Goal: Transaction & Acquisition: Purchase product/service

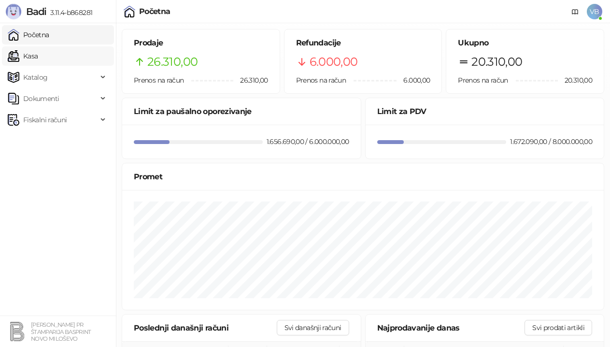
click at [30, 55] on link "Kasa" at bounding box center [23, 55] width 30 height 19
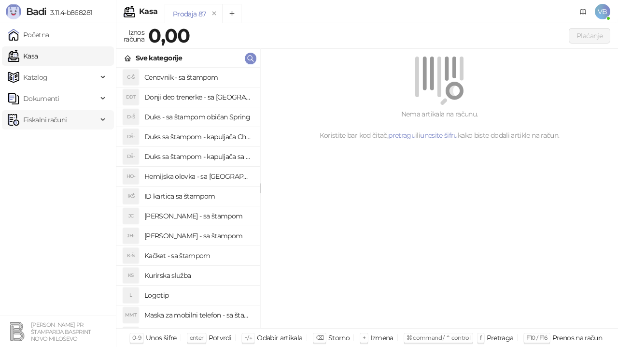
click at [49, 118] on span "Fiskalni računi" at bounding box center [44, 119] width 43 height 19
click at [40, 143] on link "Izdati računi" at bounding box center [38, 140] width 53 height 19
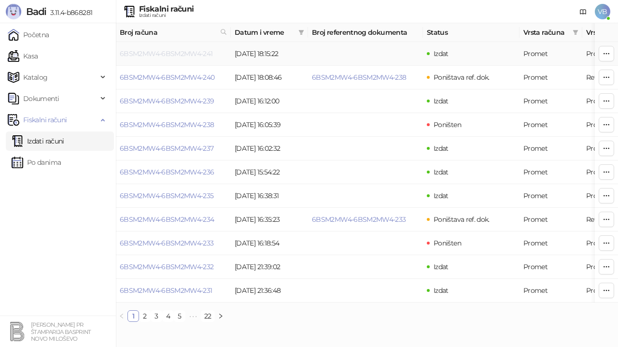
click at [177, 54] on link "6BSM2MW4-6BSM2MW4-241" at bounding box center [166, 53] width 93 height 9
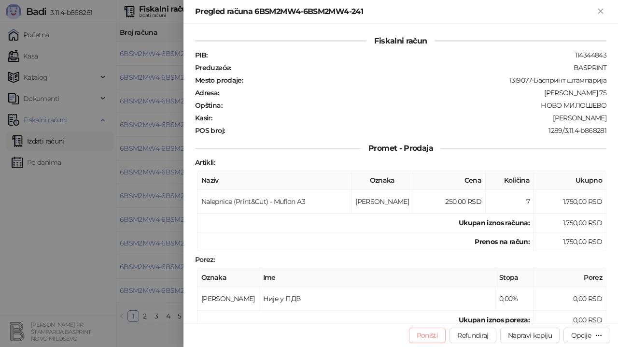
click at [430, 332] on button "Poništi" at bounding box center [427, 334] width 37 height 15
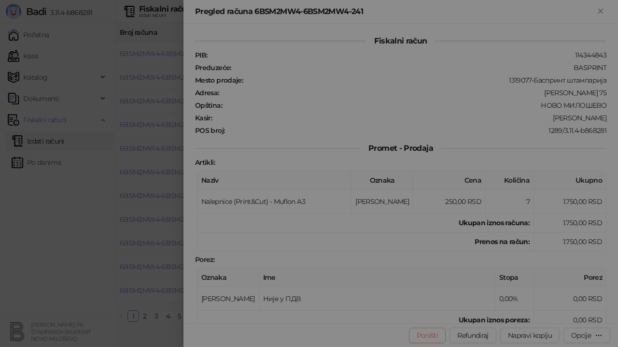
type input "**********"
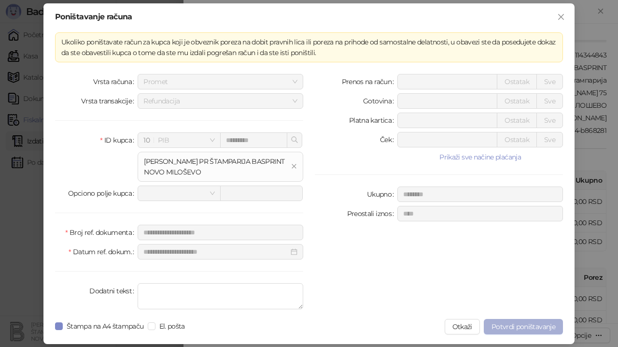
click at [506, 326] on span "Potvrdi poništavanje" at bounding box center [524, 326] width 64 height 9
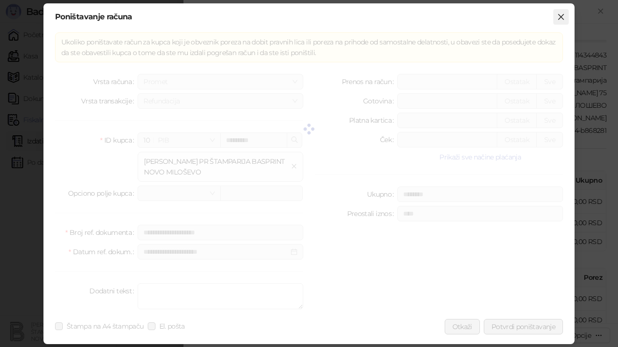
click at [562, 15] on icon "close" at bounding box center [561, 17] width 8 height 8
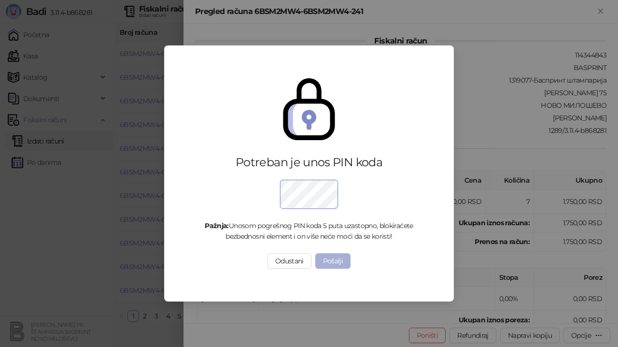
click at [347, 261] on button "Pošalji" at bounding box center [333, 260] width 36 height 15
click at [328, 257] on div "Potreban je unos PIN koda Pažnja: Unosom pogrešnog PIN koda 5 puta uzastopno, b…" at bounding box center [309, 173] width 618 height 347
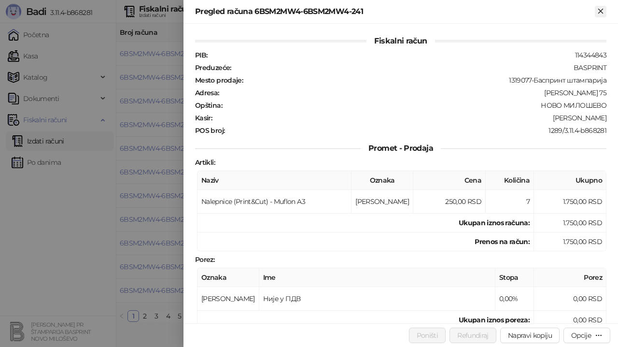
click at [600, 10] on icon "Zatvori" at bounding box center [600, 11] width 4 height 4
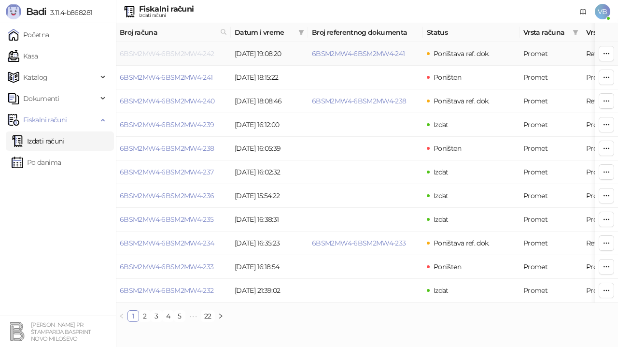
click at [185, 52] on link "6BSM2MW4-6BSM2MW4-242" at bounding box center [167, 53] width 95 height 9
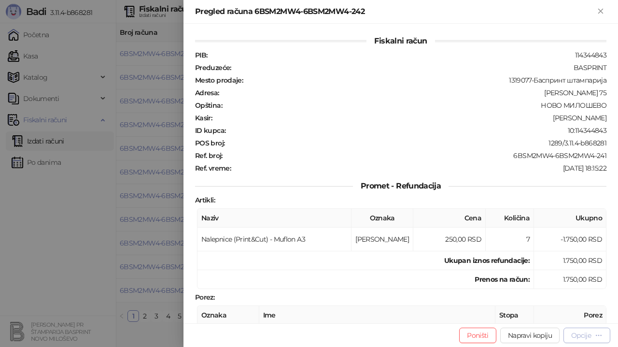
click at [582, 332] on div "Opcije" at bounding box center [581, 335] width 20 height 9
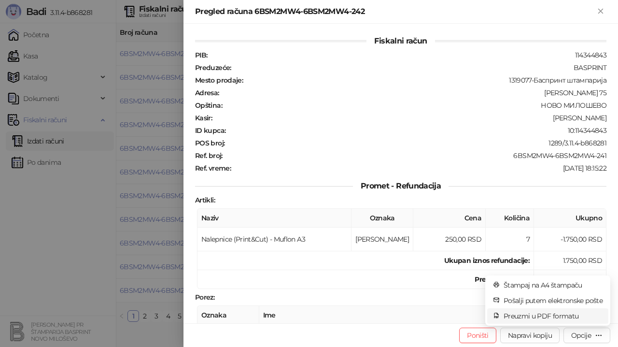
click at [565, 313] on span "Preuzmi u PDF formatu" at bounding box center [553, 316] width 99 height 11
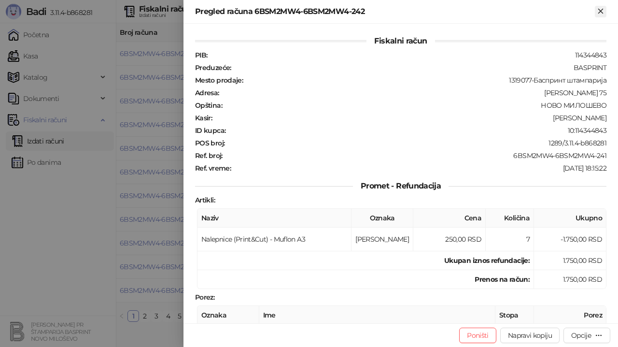
click at [602, 12] on icon "Zatvori" at bounding box center [600, 11] width 4 height 4
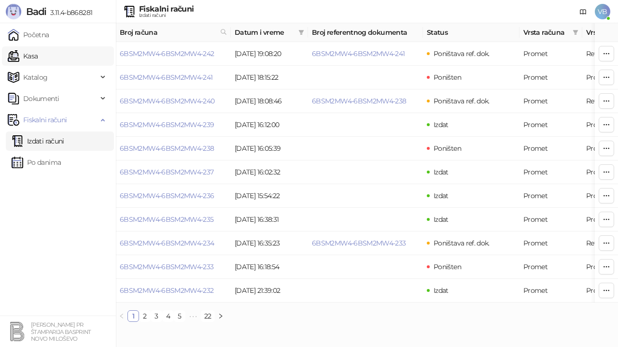
click at [38, 53] on link "Kasa" at bounding box center [23, 55] width 30 height 19
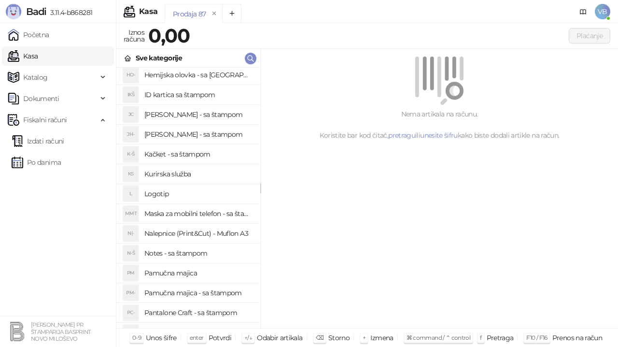
scroll to position [113, 0]
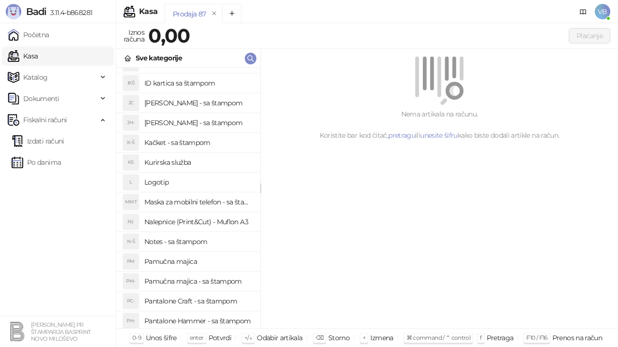
click at [183, 218] on h4 "Nalepnice (Print&Cut) - Muflon A3" at bounding box center [198, 221] width 108 height 15
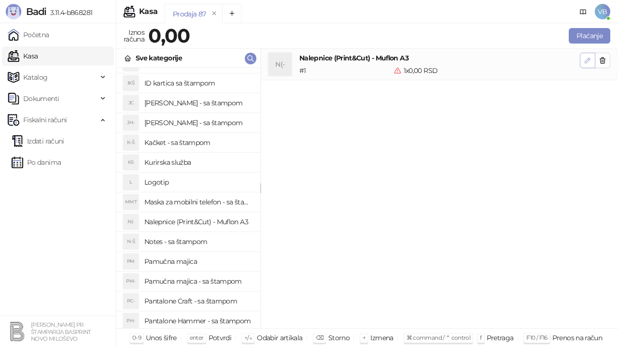
click at [589, 58] on icon "button" at bounding box center [587, 60] width 5 height 5
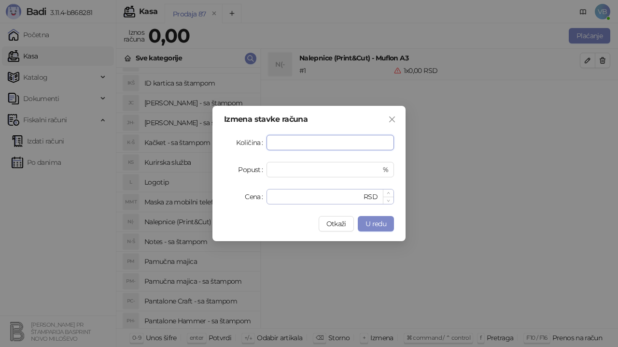
type input "**"
click at [282, 194] on input "*" at bounding box center [316, 196] width 89 height 14
type input "***"
click at [374, 225] on span "U redu" at bounding box center [376, 223] width 21 height 9
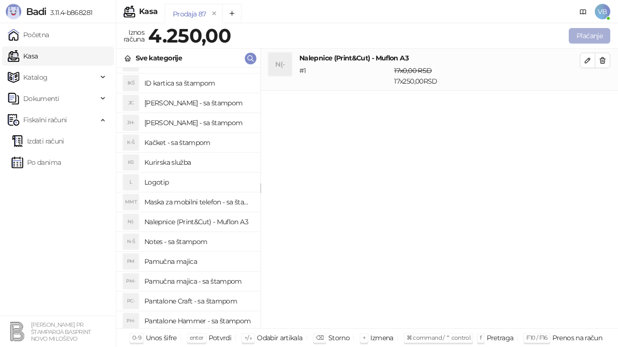
click at [589, 33] on button "Plaćanje" at bounding box center [590, 35] width 42 height 15
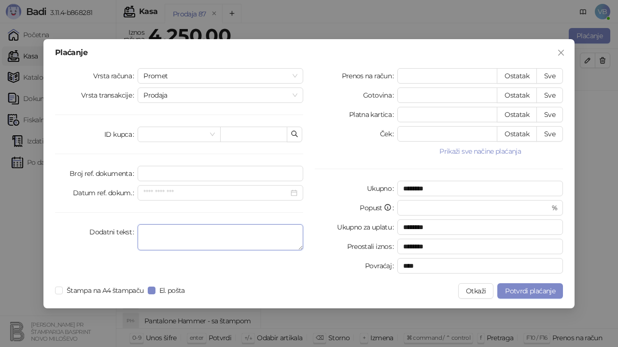
click at [147, 233] on textarea "Dodatni tekst" at bounding box center [221, 237] width 166 height 26
type textarea "**********"
click at [556, 73] on button "Sve" at bounding box center [549, 75] width 27 height 15
type input "****"
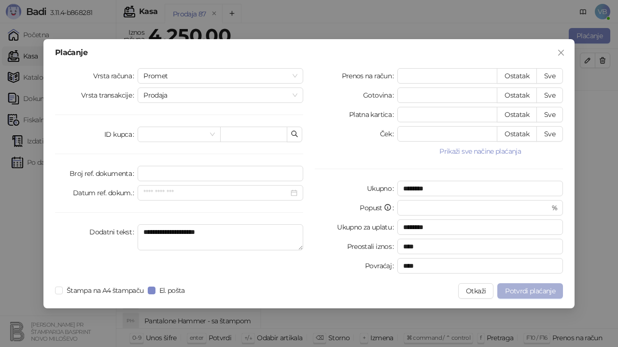
click at [521, 293] on span "Potvrdi plaćanje" at bounding box center [530, 290] width 50 height 9
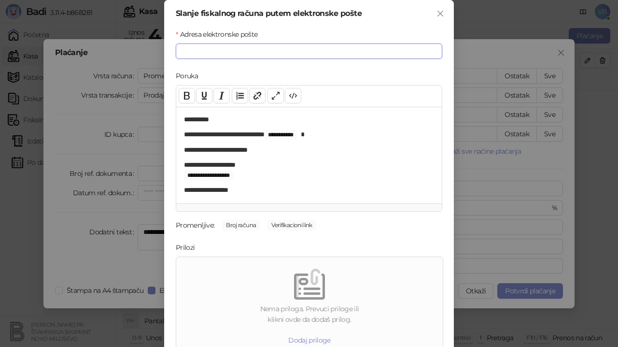
click at [212, 54] on input "Adresa elektronske pošte" at bounding box center [309, 50] width 267 height 15
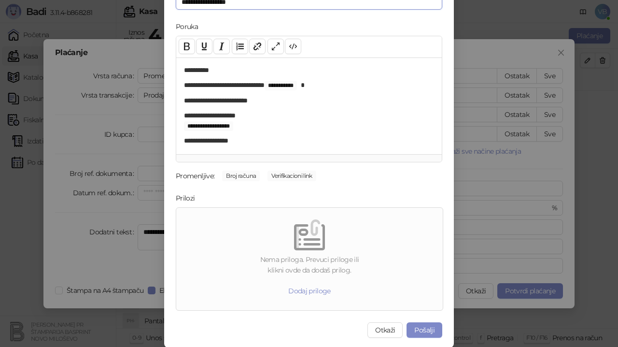
scroll to position [50, 0]
type input "**********"
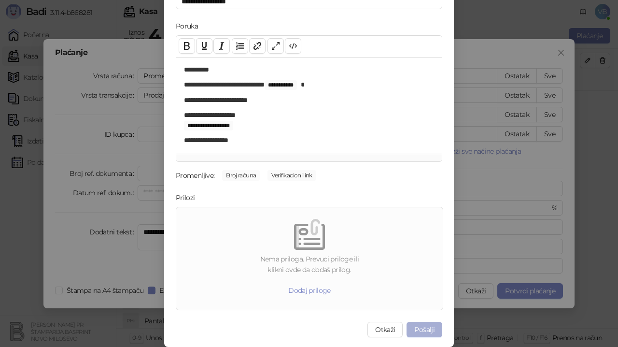
click at [422, 325] on button "Pošalji" at bounding box center [425, 329] width 36 height 15
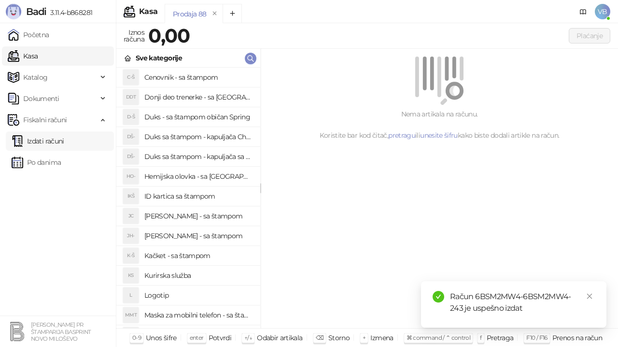
click at [56, 140] on link "Izdati računi" at bounding box center [38, 140] width 53 height 19
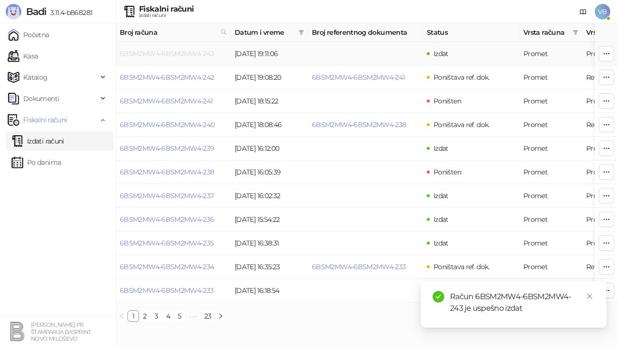
click at [206, 50] on link "6BSM2MW4-6BSM2MW4-243" at bounding box center [167, 53] width 95 height 9
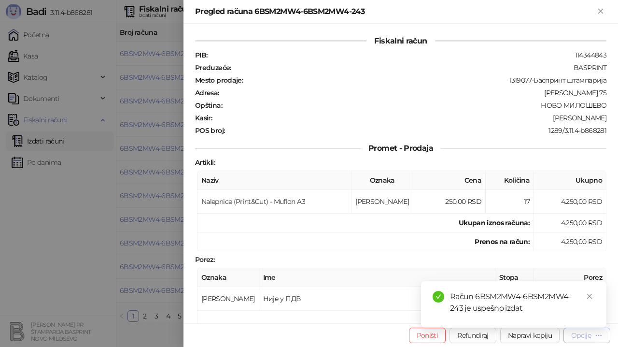
click at [581, 338] on div "Opcije" at bounding box center [581, 335] width 20 height 9
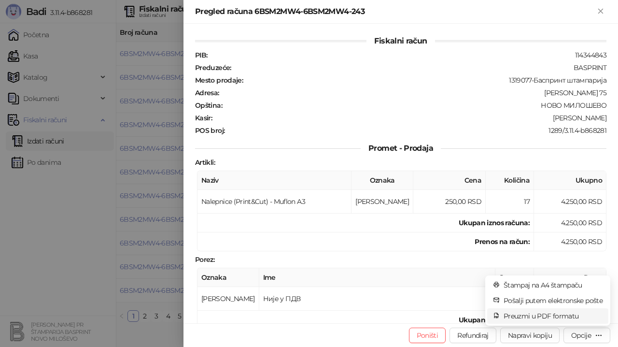
click at [532, 317] on span "Preuzmi u PDF formatu" at bounding box center [553, 316] width 99 height 11
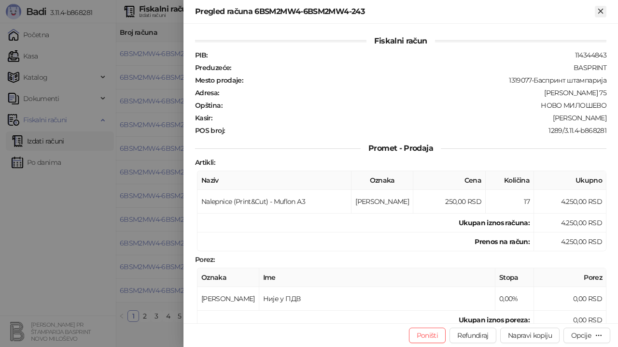
click at [601, 9] on icon "Zatvori" at bounding box center [600, 11] width 9 height 9
